Goal: Check status: Check status

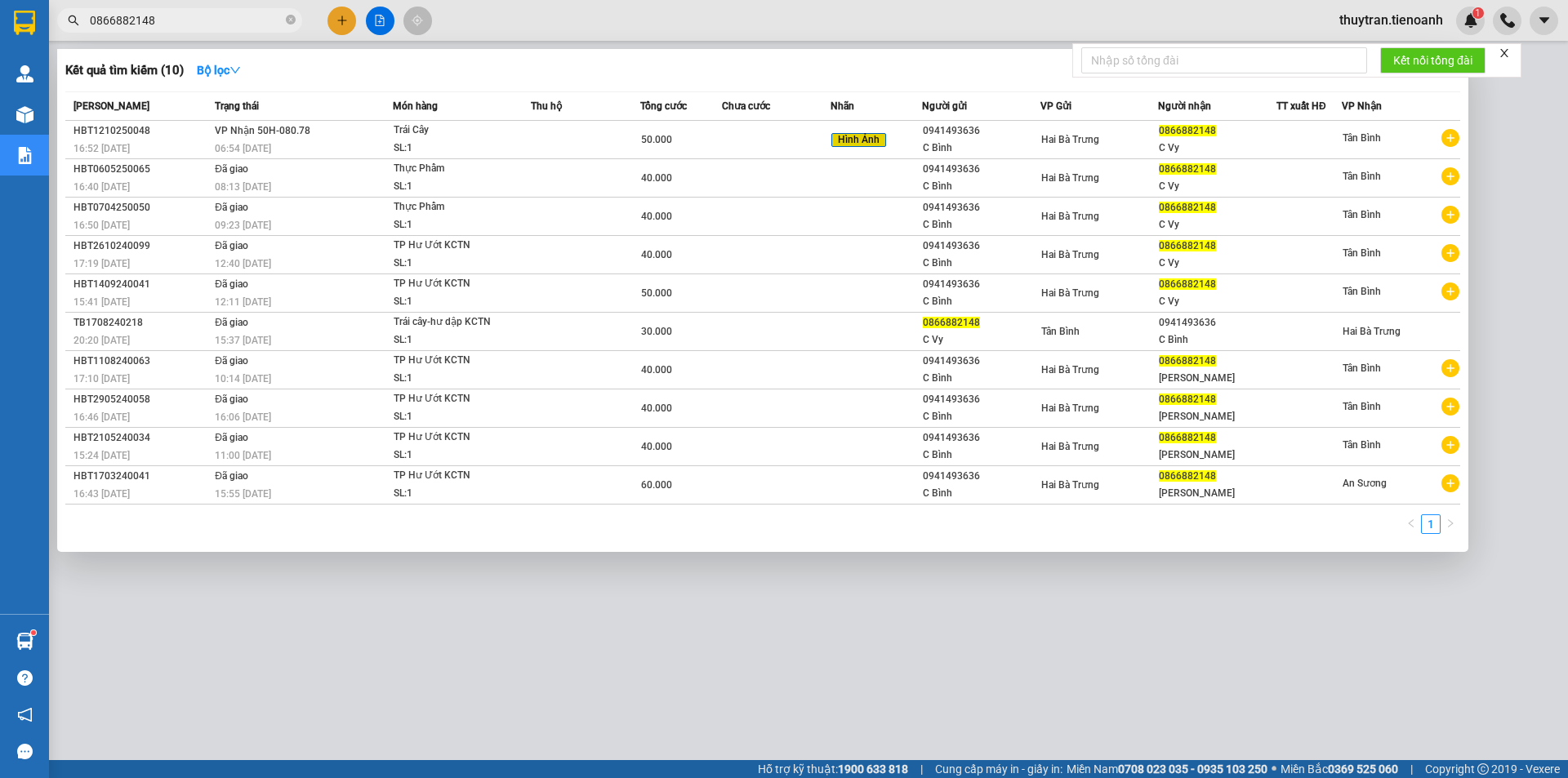
click at [177, 16] on input "0866882148" at bounding box center [186, 20] width 193 height 18
drag, startPoint x: 0, startPoint y: 0, endPoint x: 177, endPoint y: 16, distance: 177.7
click at [177, 16] on input "0866882148" at bounding box center [186, 20] width 193 height 18
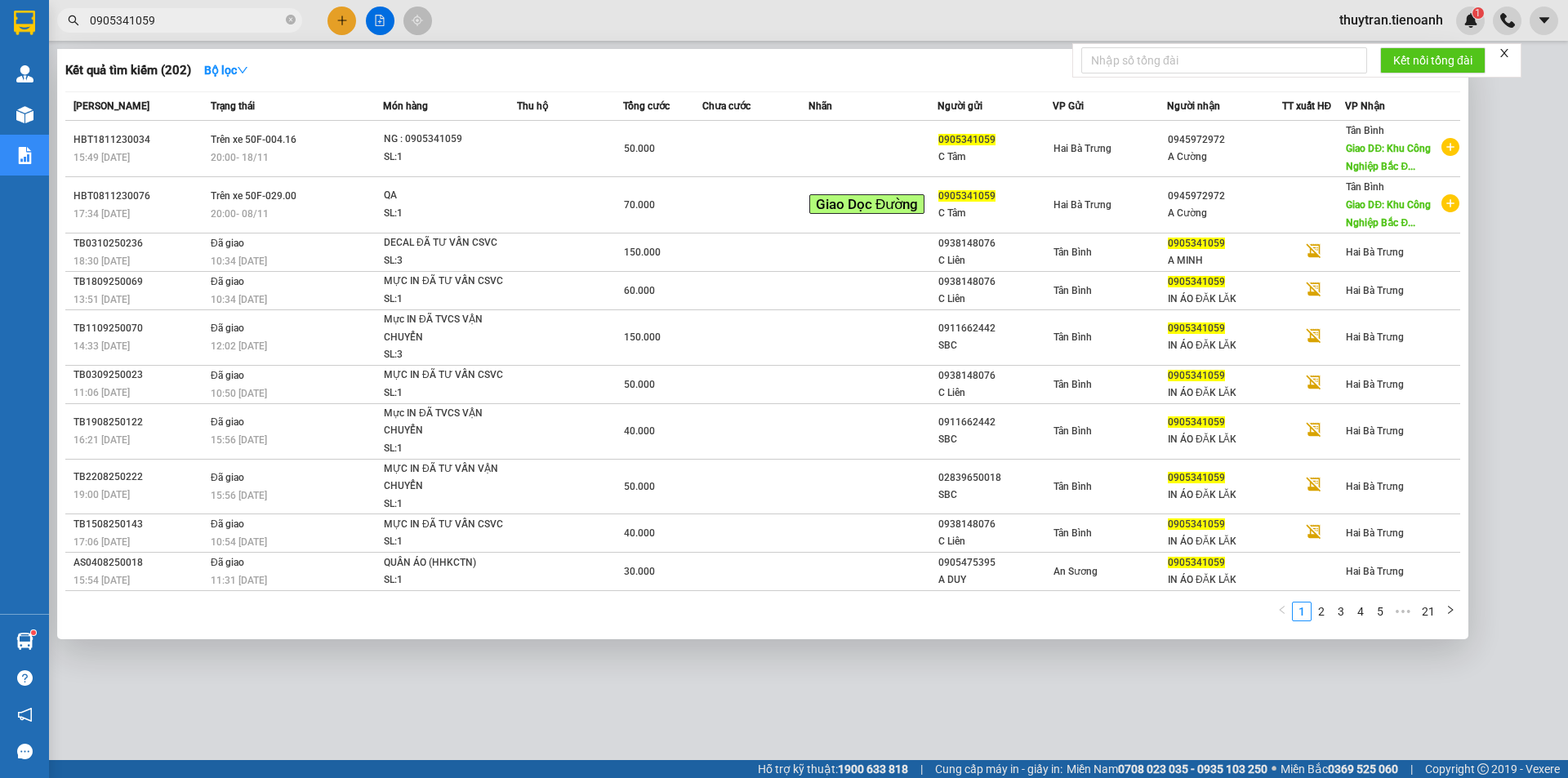
drag, startPoint x: 183, startPoint y: 22, endPoint x: 0, endPoint y: 21, distance: 183.0
click at [0, 21] on section "Kết quả tìm kiếm ( 202 ) Bộ lọc Mã ĐH Trạng thái Món hàng Thu hộ Tổng cước Chưa…" at bounding box center [784, 389] width 1568 height 778
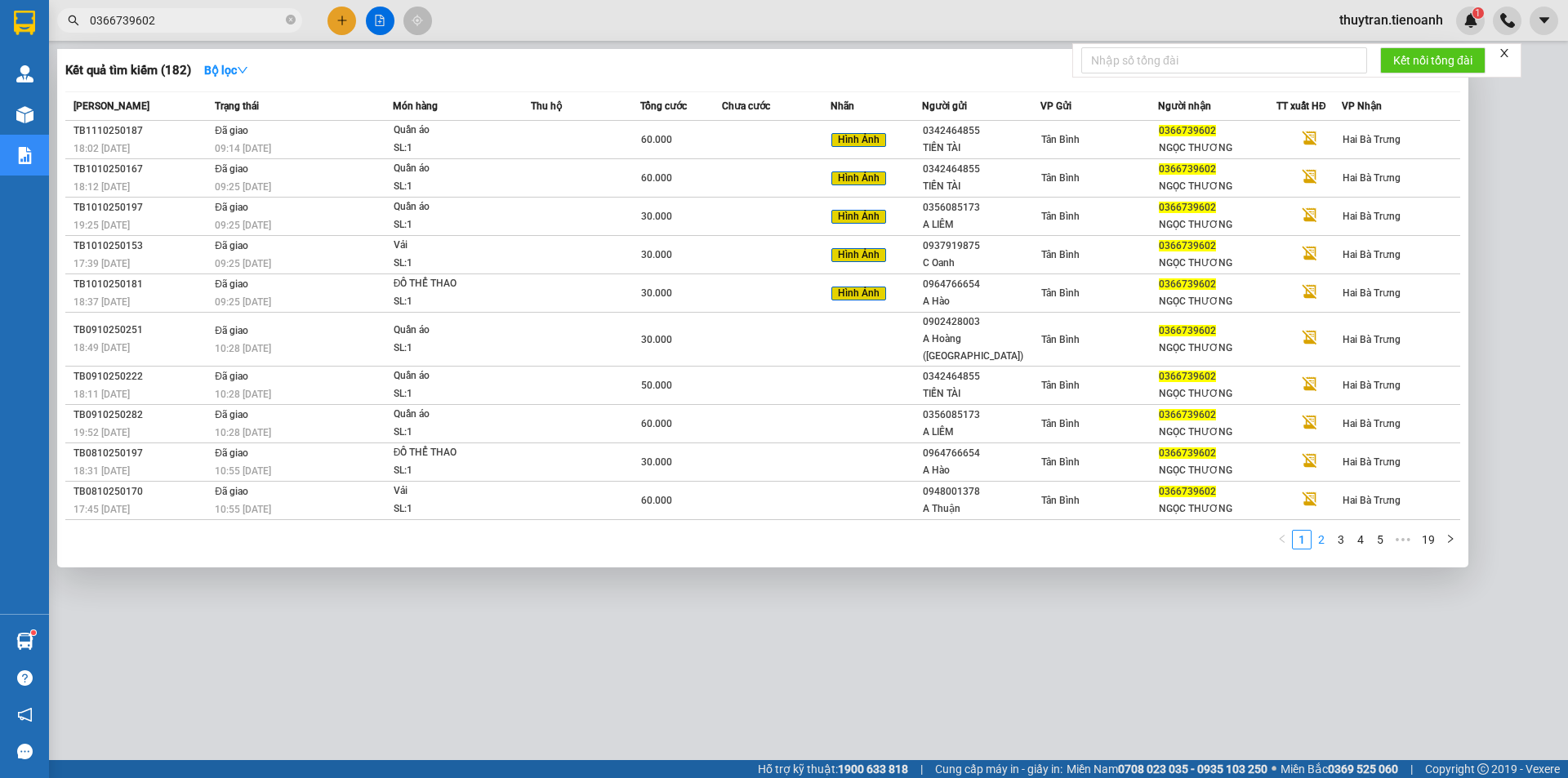
type input "0366739602"
click at [1323, 530] on link "2" at bounding box center [1320, 539] width 18 height 18
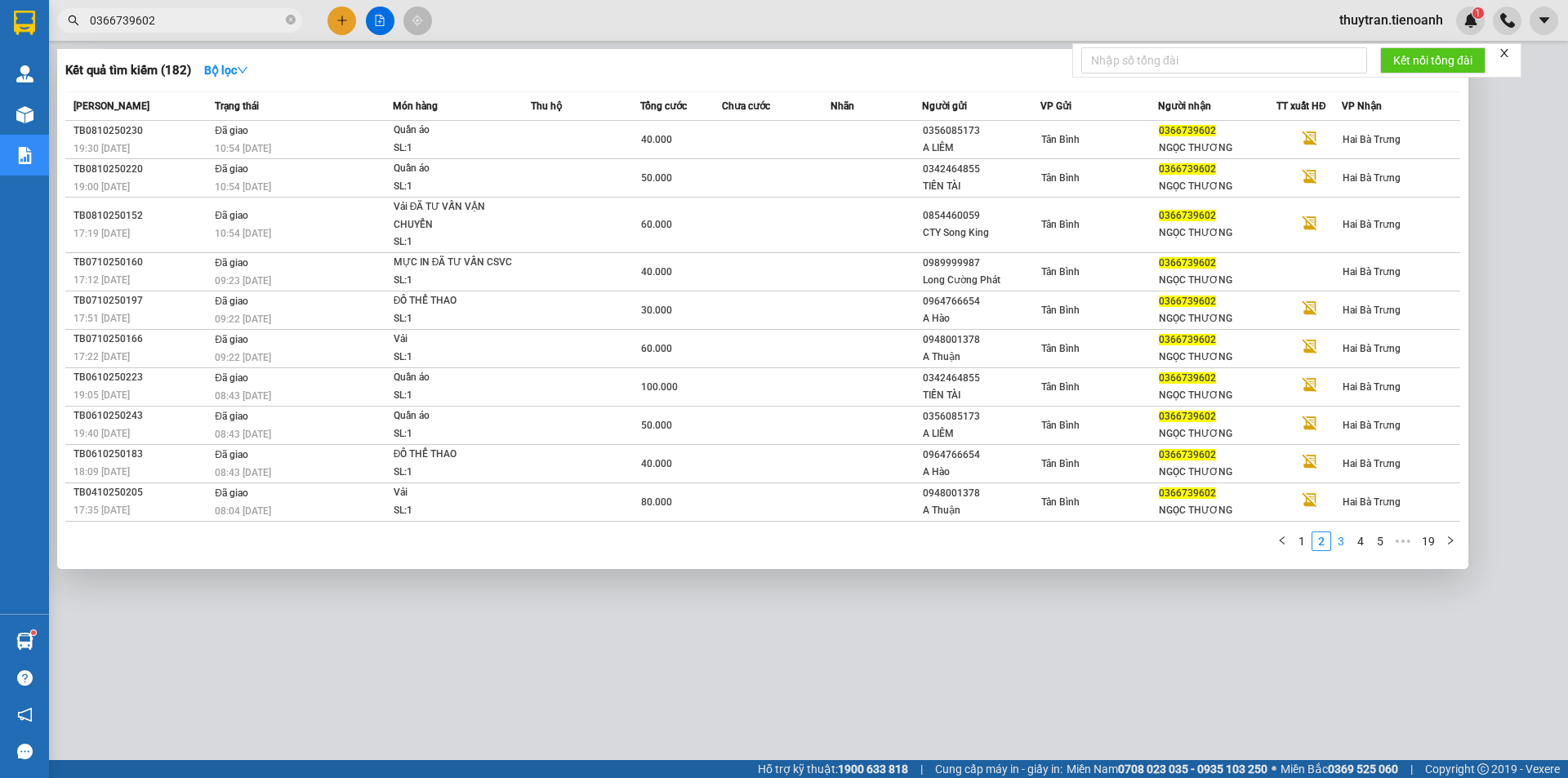
click at [1343, 538] on link "3" at bounding box center [1340, 541] width 18 height 18
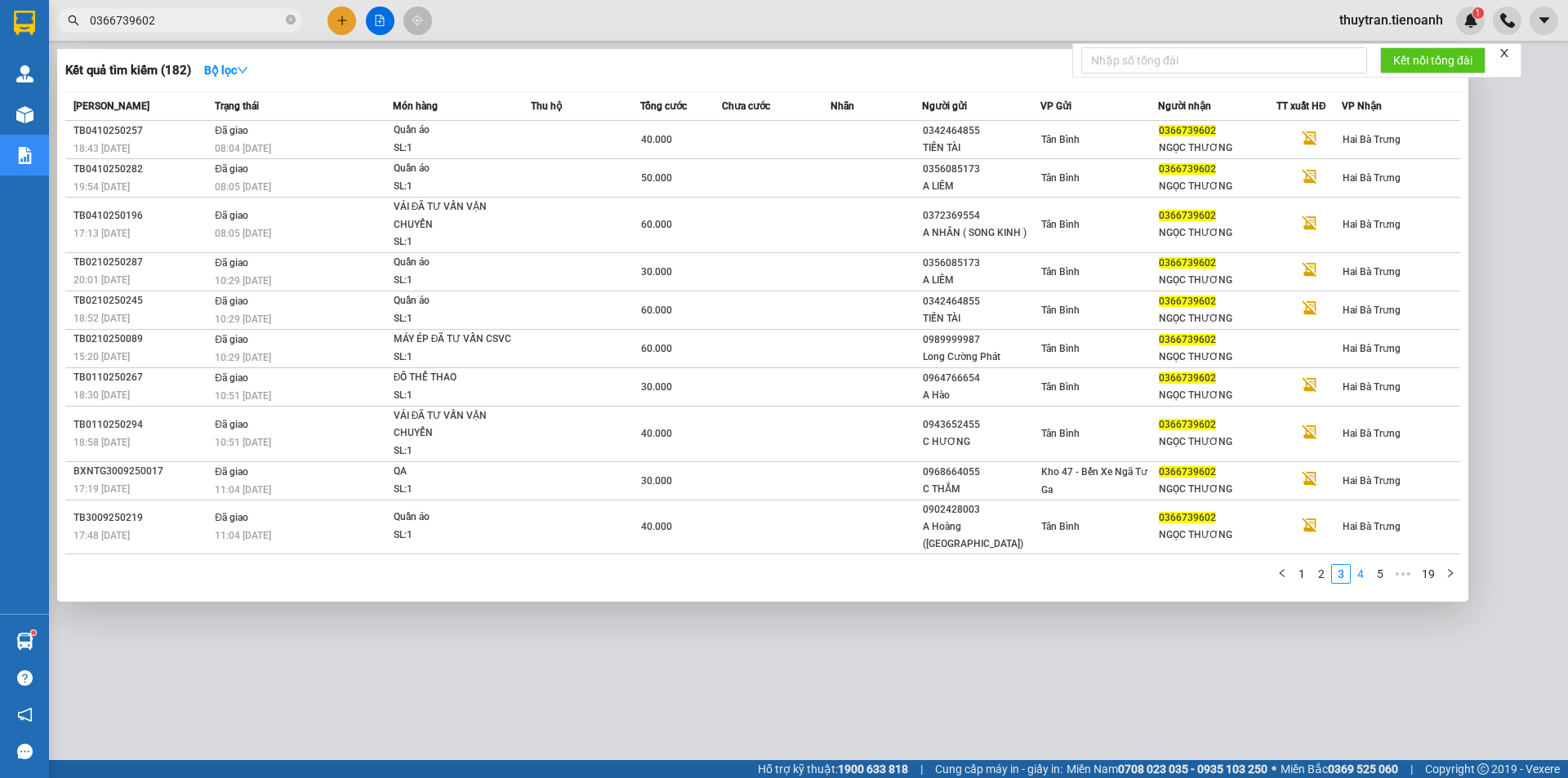
click at [1355, 565] on link "4" at bounding box center [1360, 574] width 18 height 18
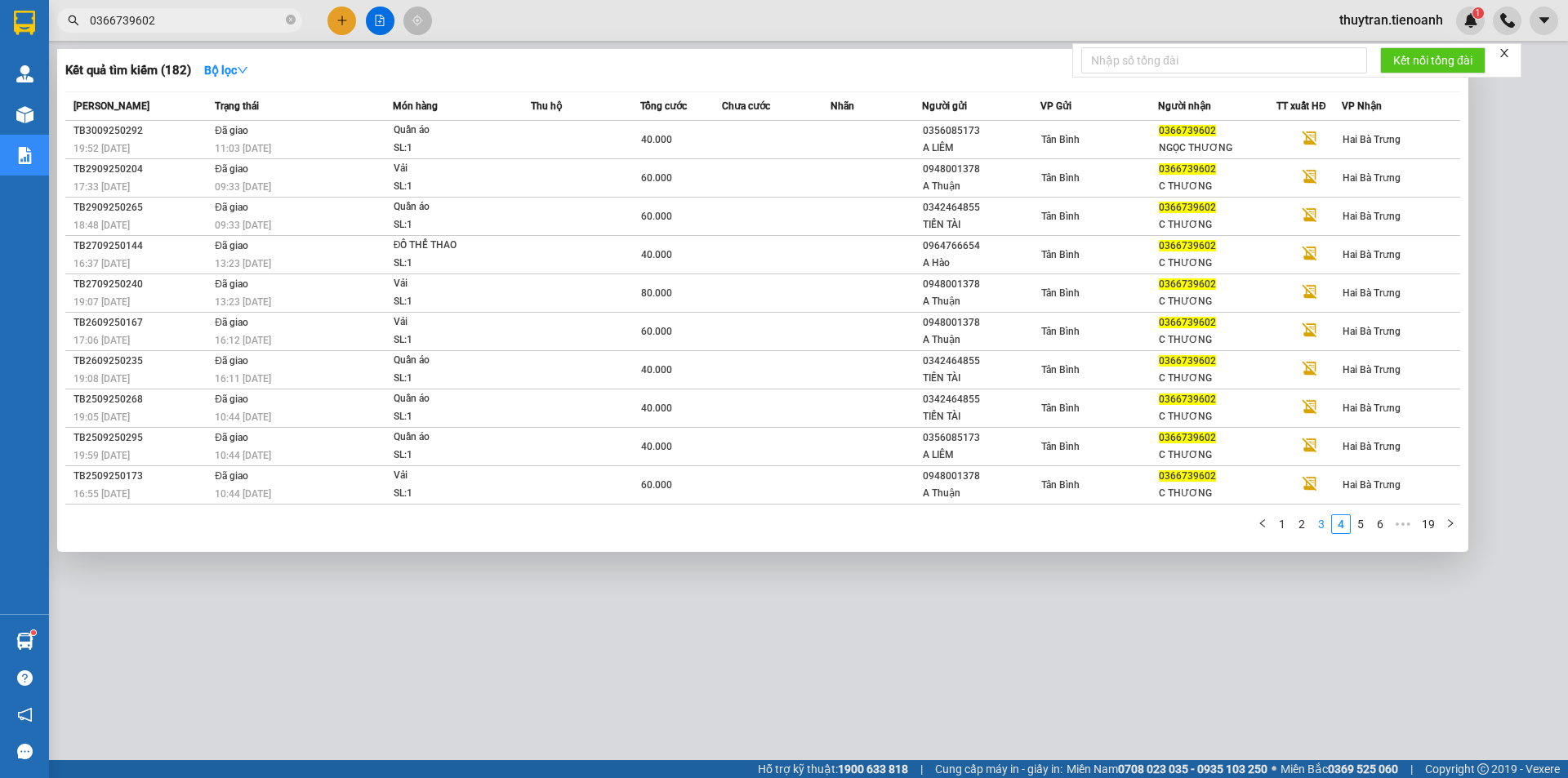
click at [1319, 528] on link "3" at bounding box center [1320, 524] width 18 height 18
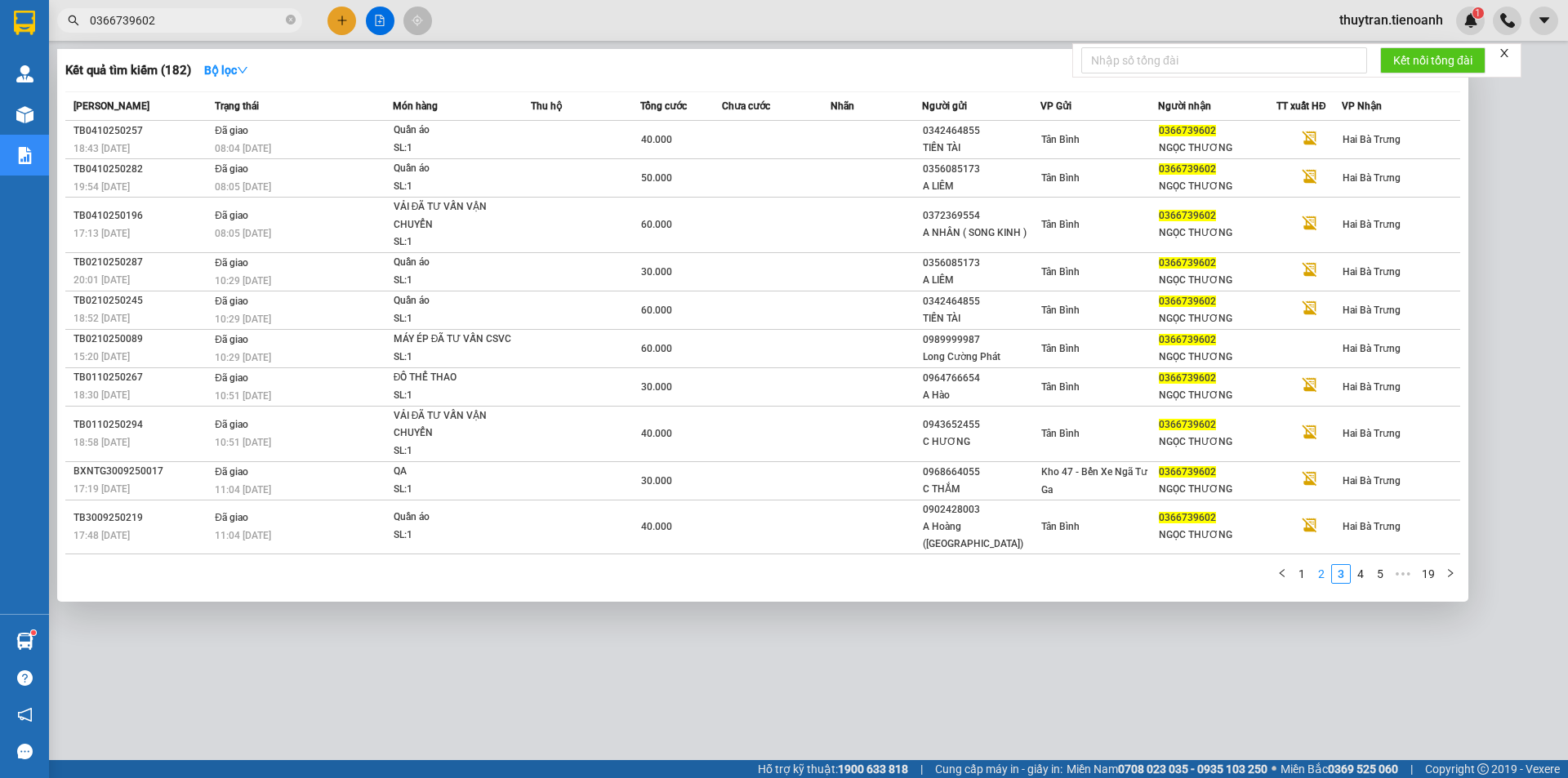
click at [1322, 565] on link "2" at bounding box center [1320, 574] width 18 height 18
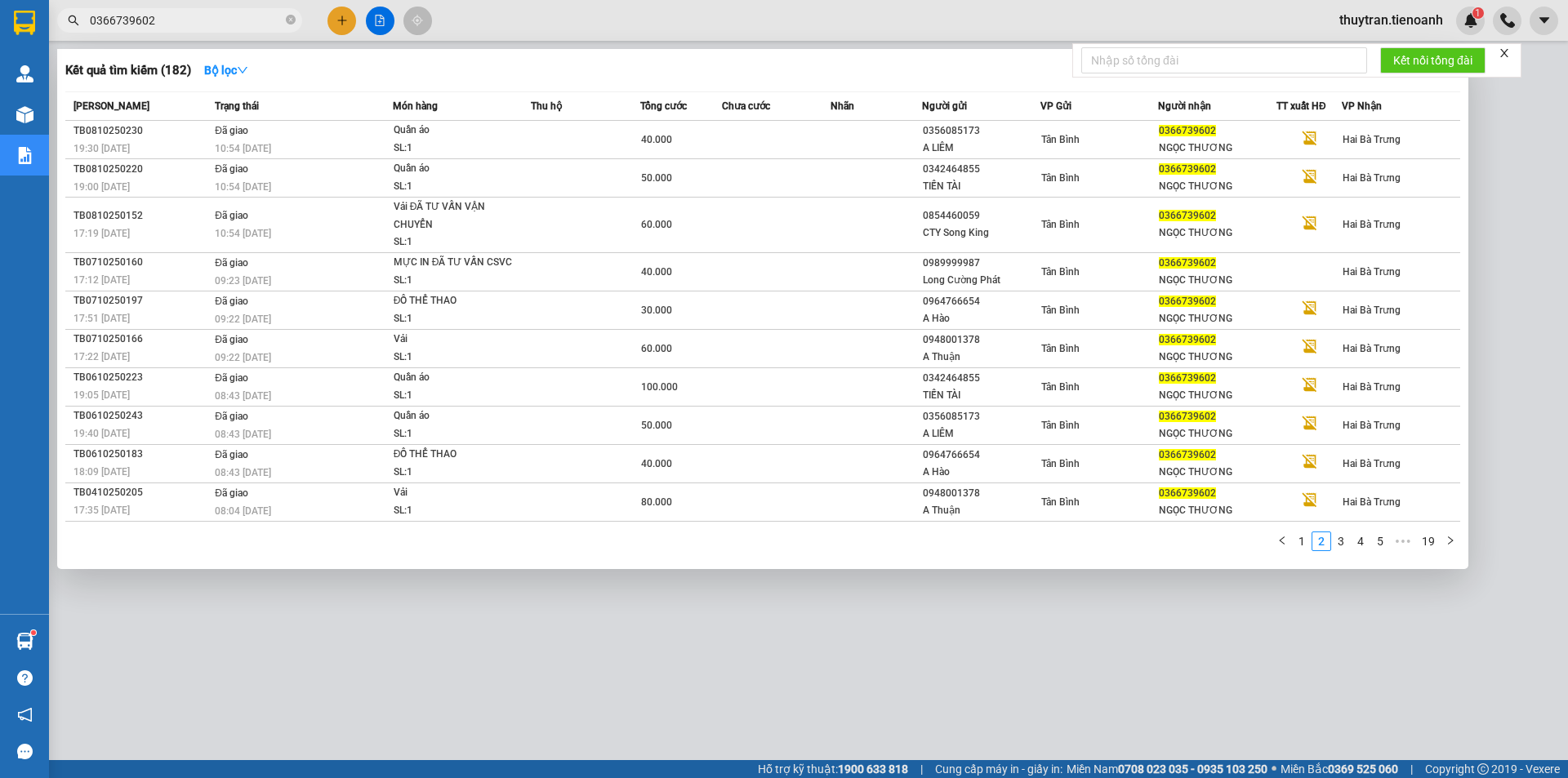
click at [1307, 558] on div "1 2 3 4 5 ••• 19" at bounding box center [762, 546] width 1395 height 29
click at [1307, 549] on link "1" at bounding box center [1301, 541] width 18 height 18
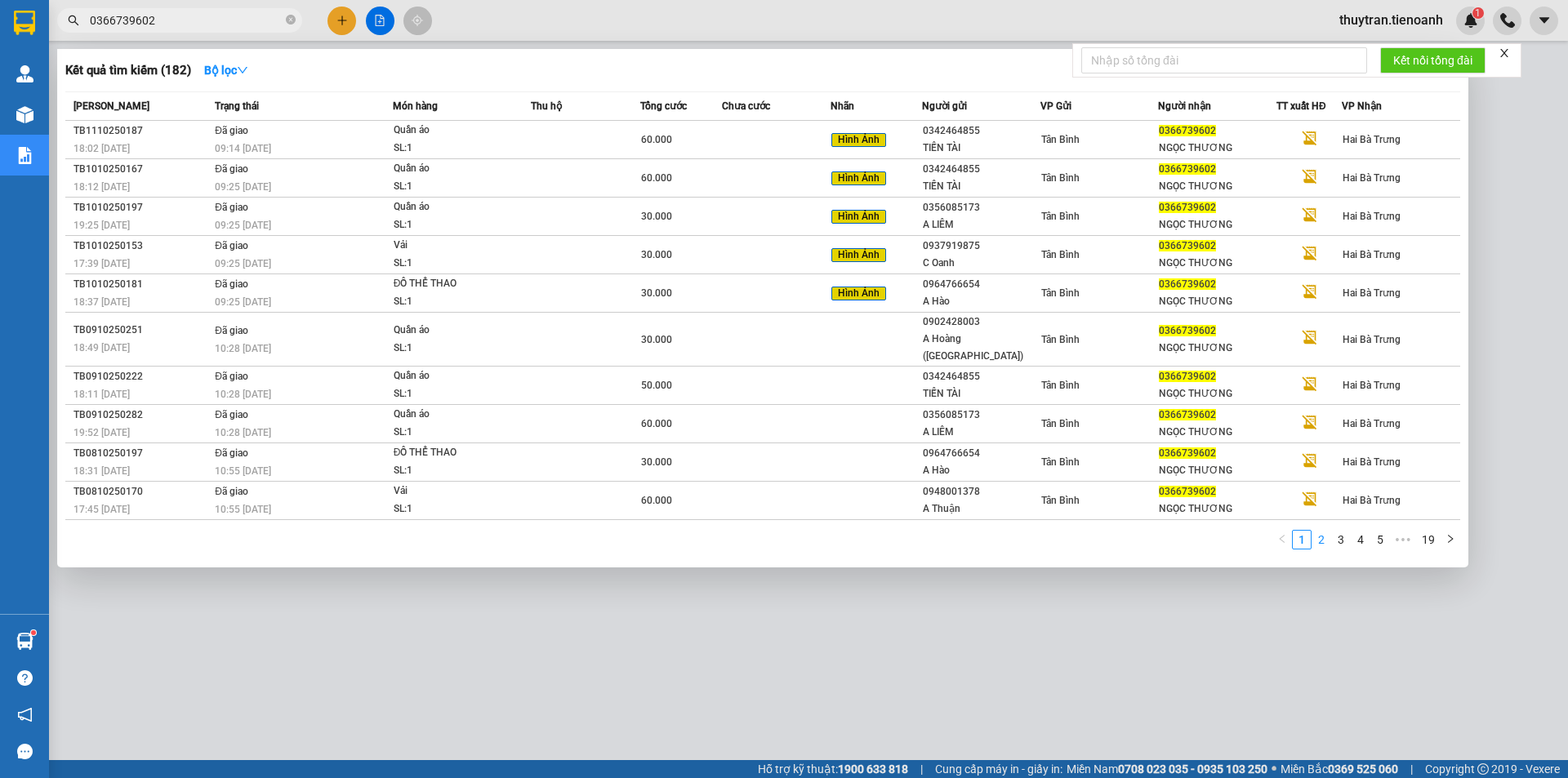
click at [1327, 530] on link "2" at bounding box center [1320, 539] width 18 height 18
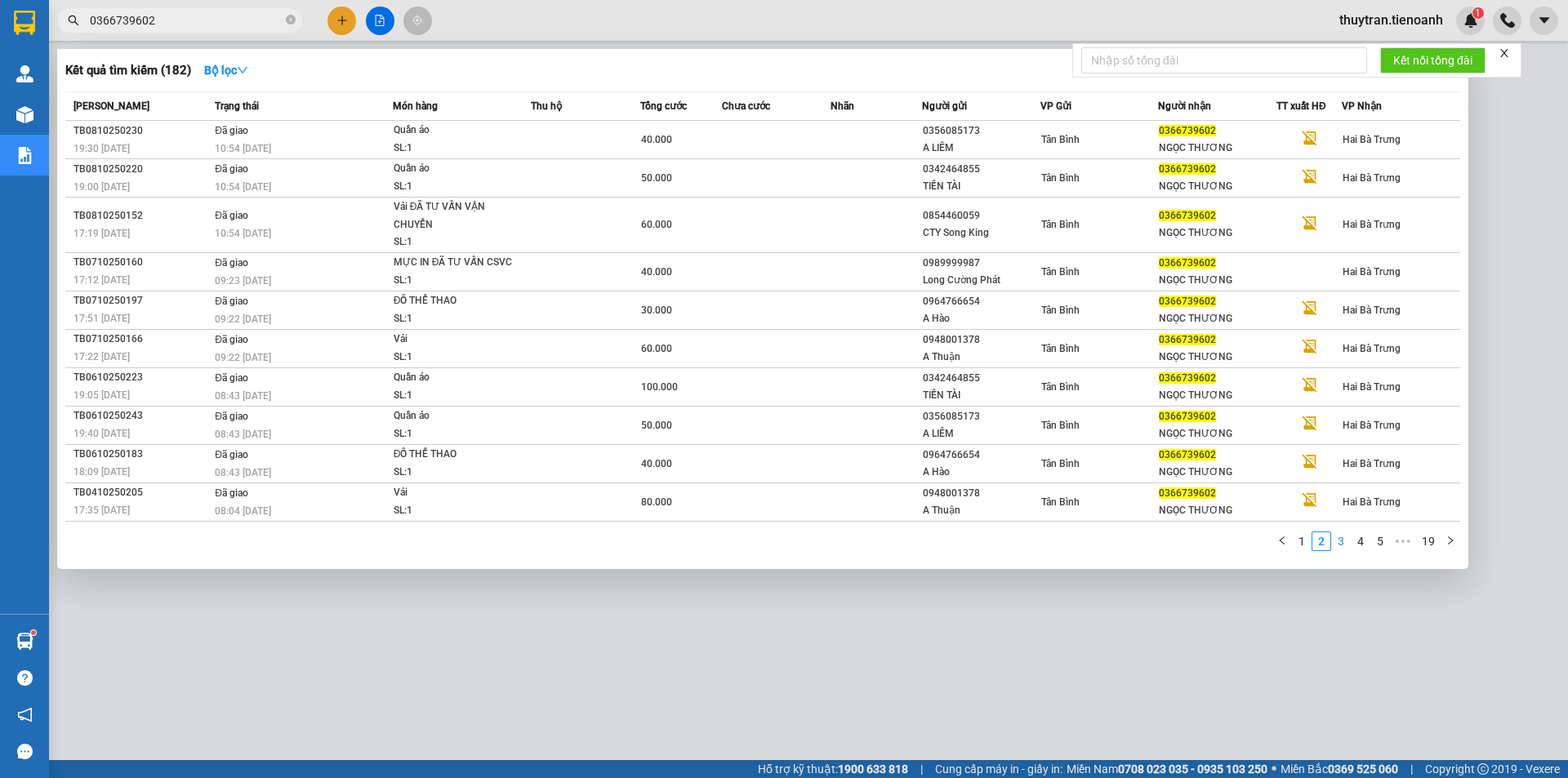
click at [1342, 537] on link "3" at bounding box center [1340, 541] width 18 height 18
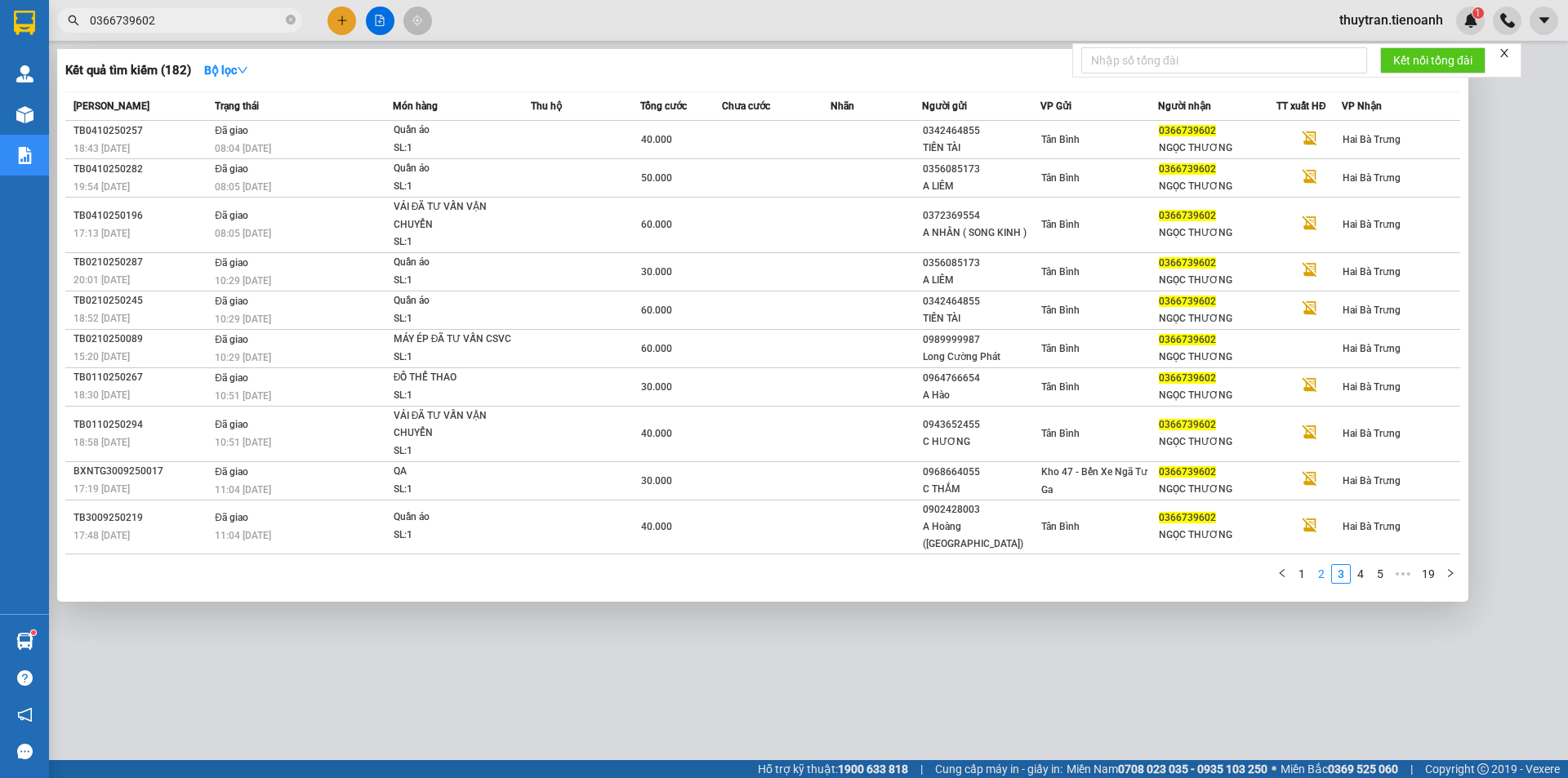
click at [1321, 565] on link "2" at bounding box center [1320, 574] width 18 height 18
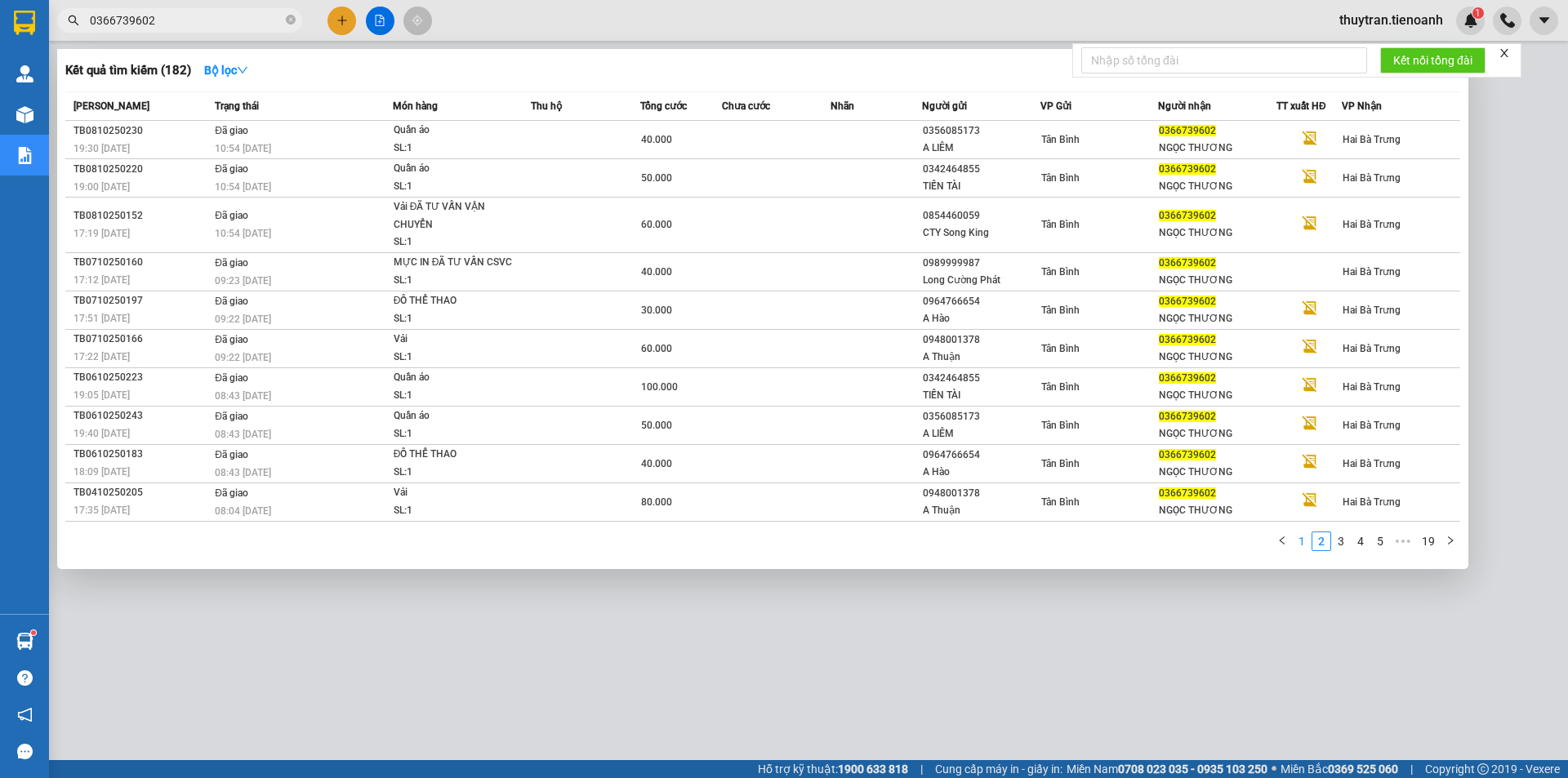
click at [1306, 543] on link "1" at bounding box center [1301, 541] width 18 height 18
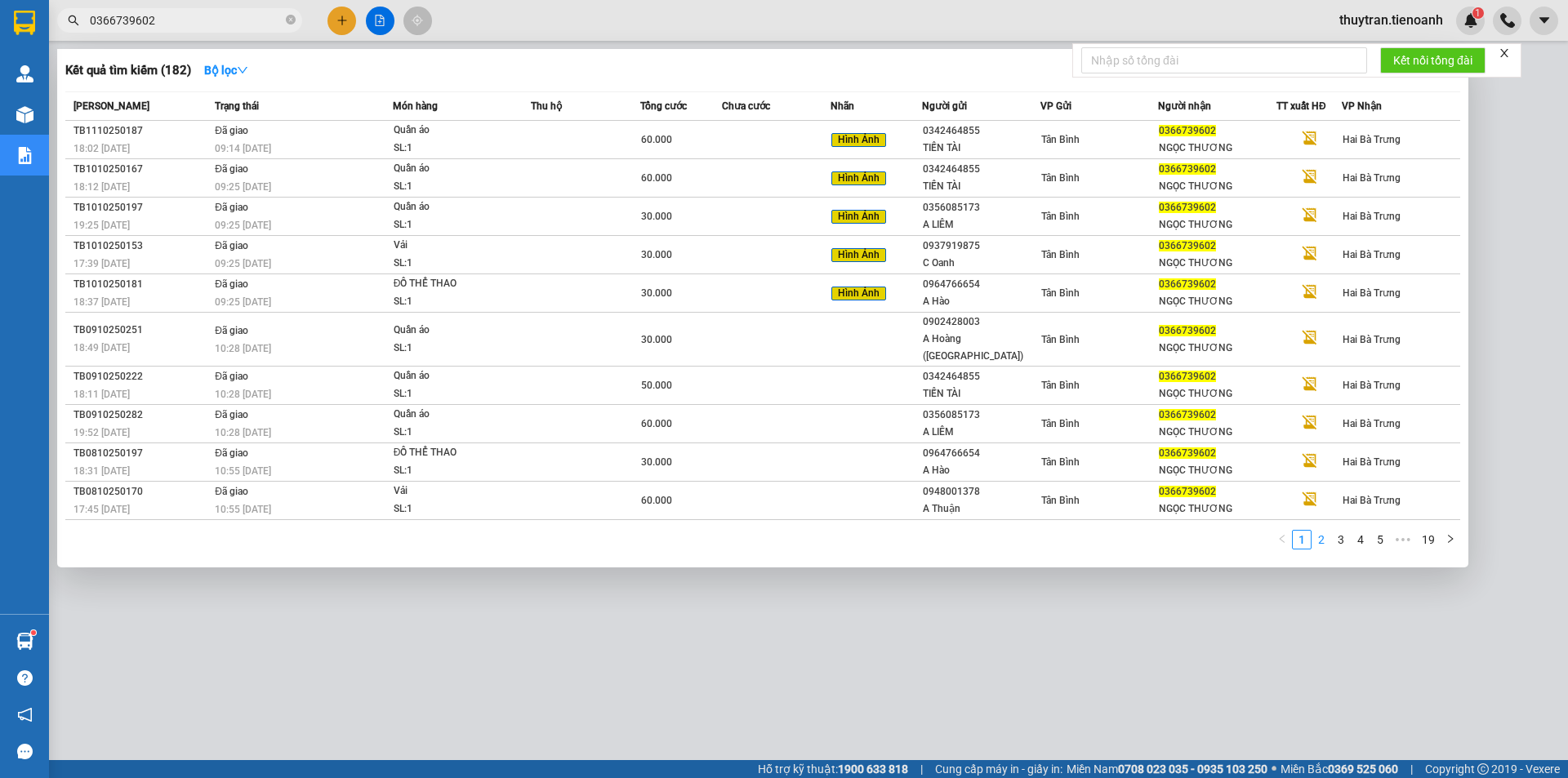
click at [1320, 530] on link "2" at bounding box center [1320, 539] width 18 height 18
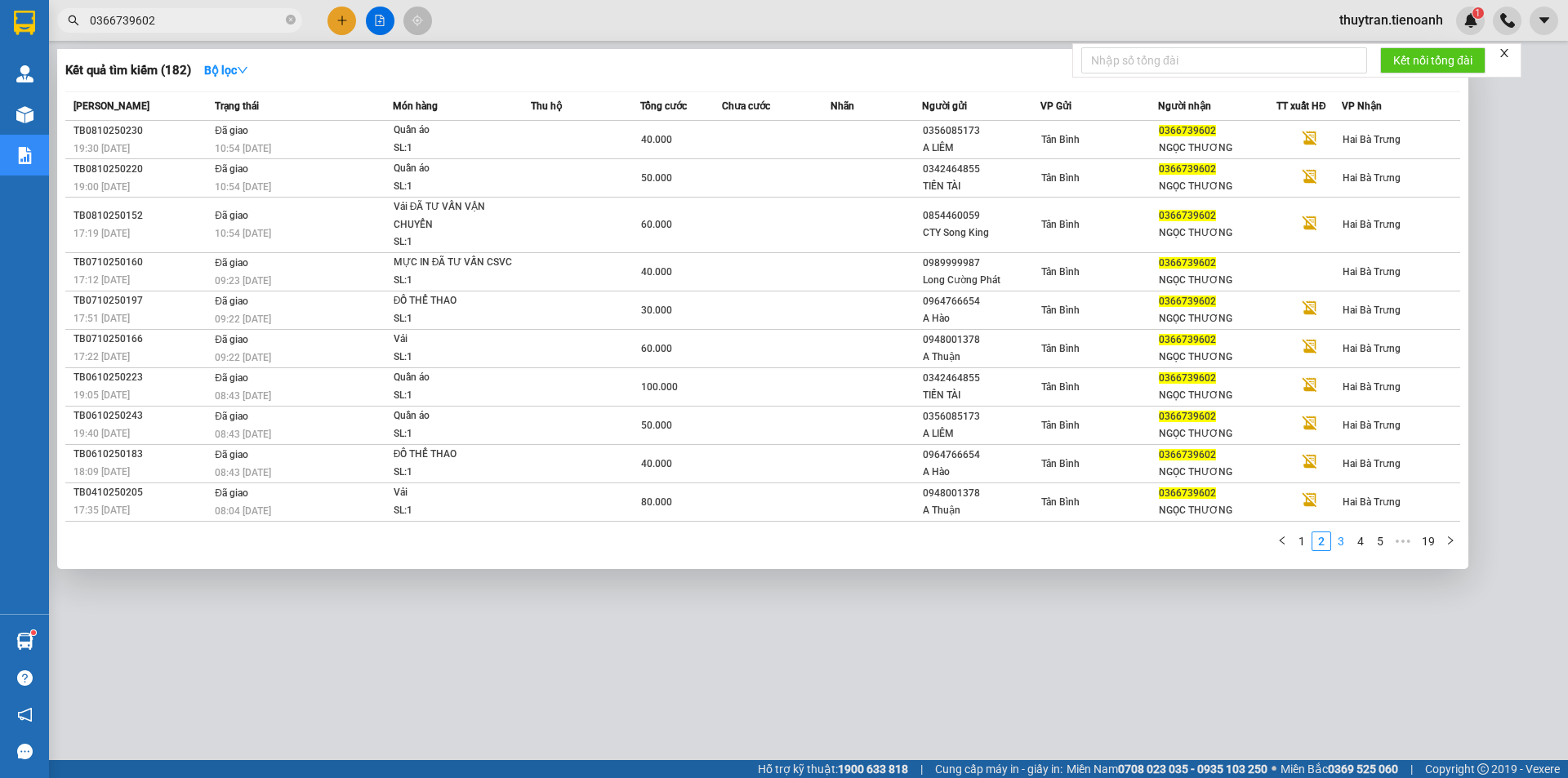
click at [1348, 542] on link "3" at bounding box center [1340, 541] width 18 height 18
